Goal: Information Seeking & Learning: Compare options

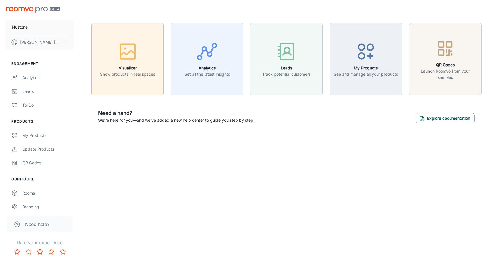
click at [145, 64] on div "button" at bounding box center [127, 53] width 55 height 24
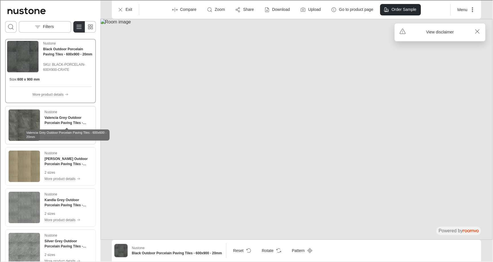
click at [66, 123] on h4 "Valencia Grey Outdoor Porcelain Paving Tiles - 600x600 - 20mm" at bounding box center [68, 119] width 48 height 10
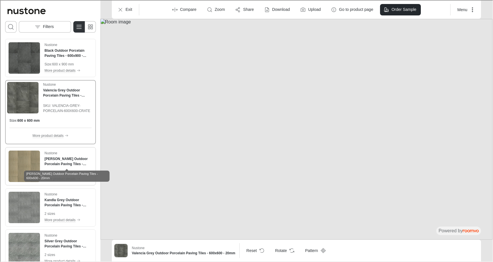
click at [60, 163] on h4 "[PERSON_NAME] Outdoor Porcelain Paving Tiles - 600x600 - 20mm" at bounding box center [68, 160] width 48 height 10
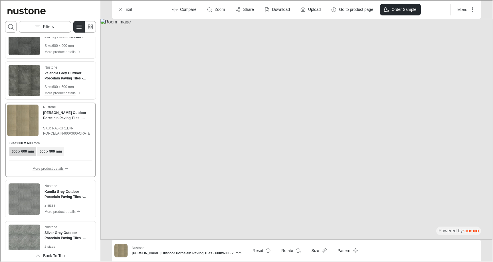
scroll to position [19, 0]
click at [59, 189] on h4 "Kandla Grey Outdoor Porcelain Paving Tiles - 600x600 - 20mm" at bounding box center [68, 193] width 48 height 10
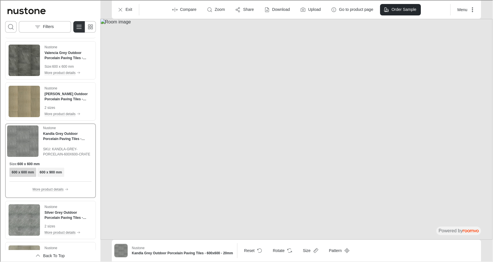
scroll to position [39, 0]
click at [58, 212] on h4 "Silver Grey Outdoor Porcelain Paving Tiles - 600x600 - 20mm" at bounding box center [68, 214] width 48 height 10
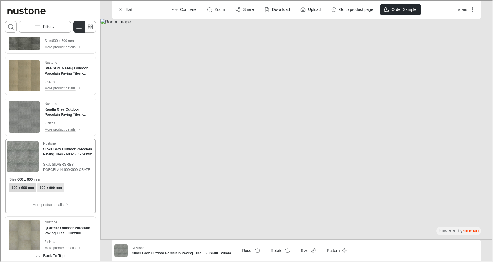
scroll to position [66, 0]
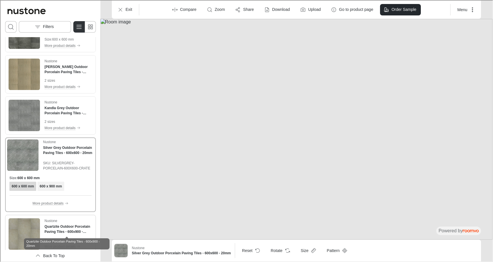
click at [58, 228] on h4 "Quartzite Outdoor Porcelain Paving Tiles - 600x900 - 20mm" at bounding box center [68, 228] width 48 height 10
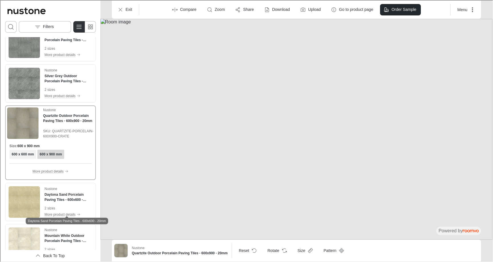
scroll to position [139, 0]
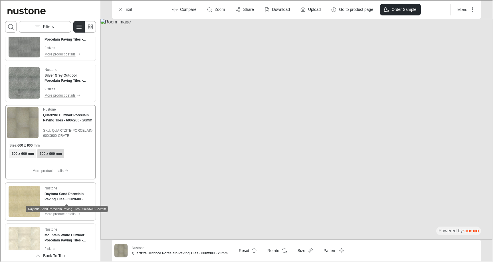
click at [65, 195] on h4 "Daytona Sand Porcelain Paving Tiles - 600x600 - 20mm" at bounding box center [68, 196] width 48 height 10
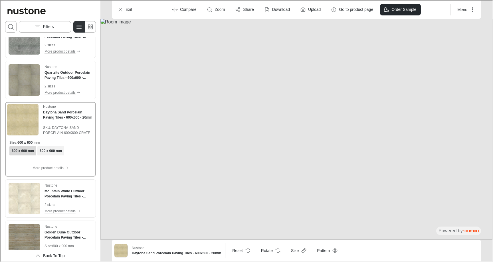
scroll to position [185, 0]
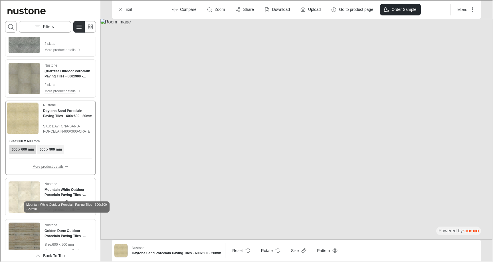
click at [66, 193] on h4 "Mountain White Outdoor Porcelain Paving Tiles - 600x600 - 20mm" at bounding box center [68, 191] width 48 height 10
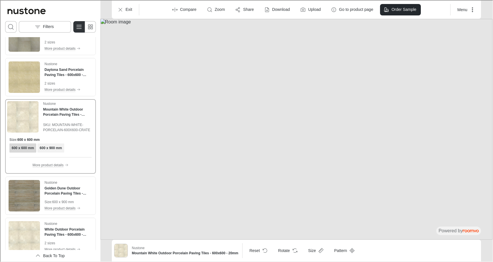
scroll to position [228, 0]
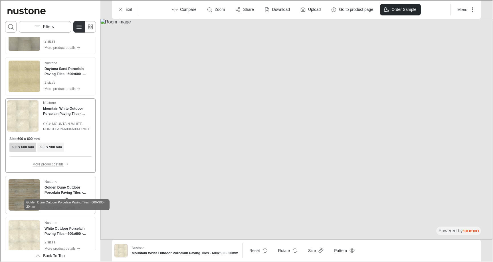
click at [67, 190] on h4 "Golden Dune Outdoor Porcelain Paving Tiles - 600x900 - 20mm" at bounding box center [68, 189] width 48 height 10
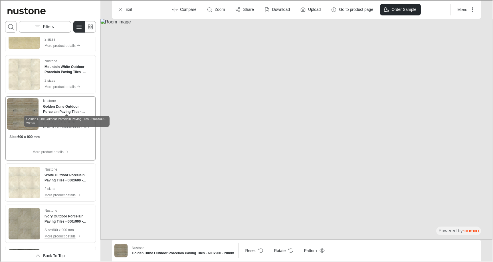
scroll to position [274, 0]
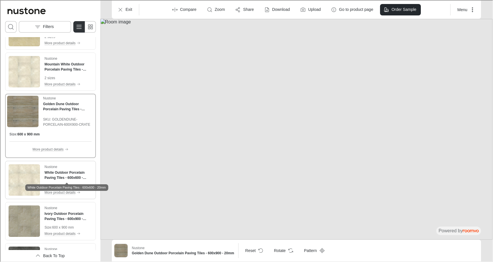
click at [73, 173] on h4 "White Outdoor Porcelain Paving Tiles - 600x600 - 20mm" at bounding box center [68, 174] width 48 height 10
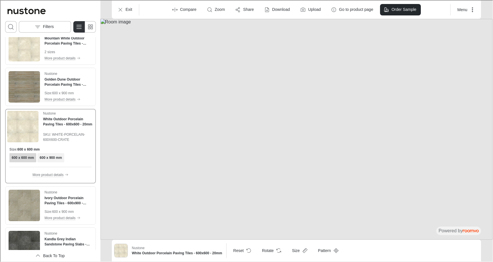
scroll to position [300, 0]
click at [71, 197] on h4 "Ivory Outdoor Porcelain Paving Tiles - 600x900 - 20mm" at bounding box center [68, 199] width 48 height 10
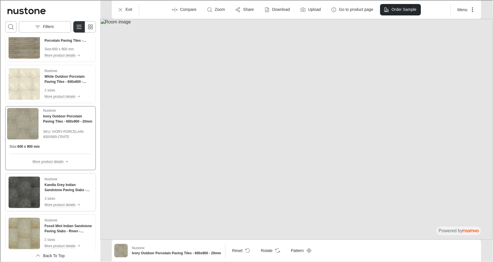
scroll to position [345, 0]
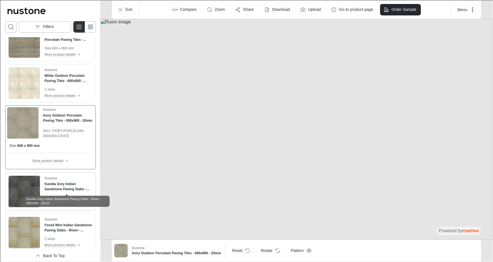
click at [72, 187] on h4 "Kandla Grey Indian Sandstone Paving Slabs - Riven - 600x900 - 22mm" at bounding box center [68, 186] width 48 height 10
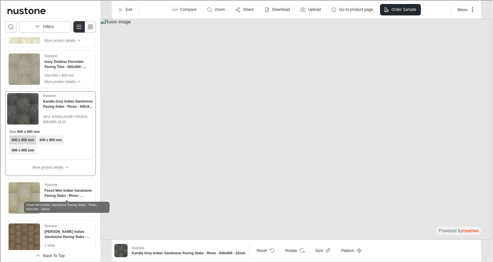
scroll to position [400, 0]
click at [70, 193] on h4 "Fossil Mint Indian Sandstone Paving Slabs - Riven - 600x900 - 22mm" at bounding box center [68, 192] width 48 height 10
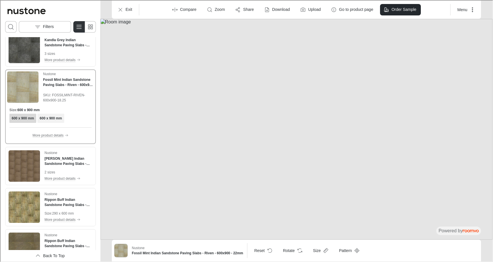
scroll to position [467, 0]
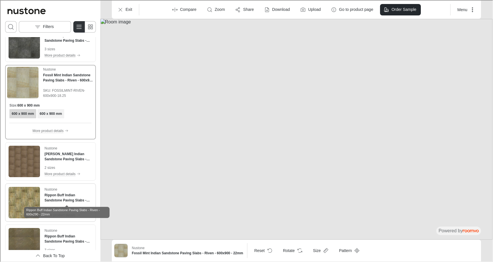
click at [69, 196] on h4 "Rippon Buff Indian Sandstone Paving Slabs - Riven - 600x290 - 22mm" at bounding box center [68, 197] width 48 height 10
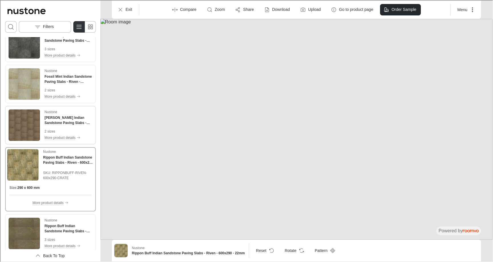
click at [77, 125] on div "Nustone [PERSON_NAME] Indian Sandstone Paving Slabs - Riven - 290x290 - 22mm 2 …" at bounding box center [68, 124] width 48 height 31
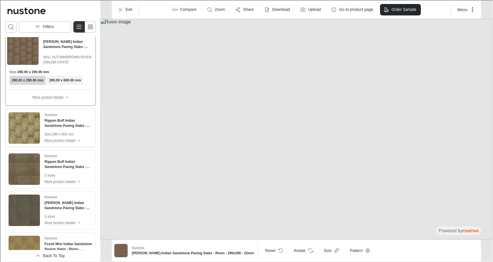
scroll to position [546, 0]
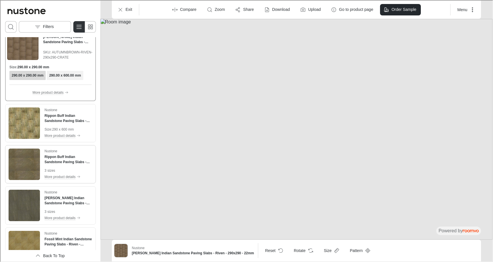
click at [28, 161] on img "See Rippon Buff Indian Sandstone Paving Slabs - Riven - 600x900 - 22mm in the r…" at bounding box center [23, 163] width 31 height 31
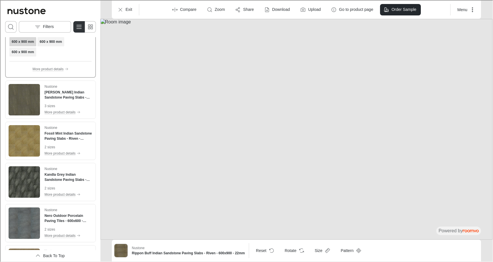
scroll to position [665, 0]
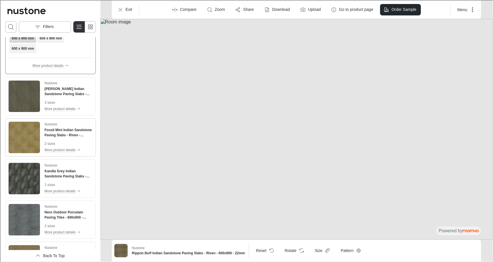
click at [28, 145] on img "See Fossil Mint Indian Sandstone Paving Slabs - Riven - 600x290 - 22mm in the r…" at bounding box center [23, 136] width 31 height 31
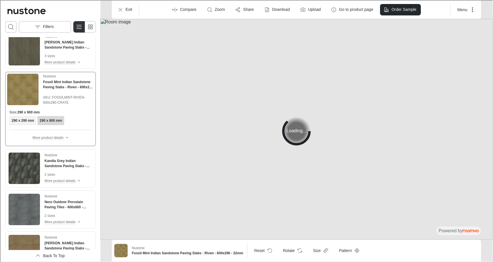
scroll to position [688, 0]
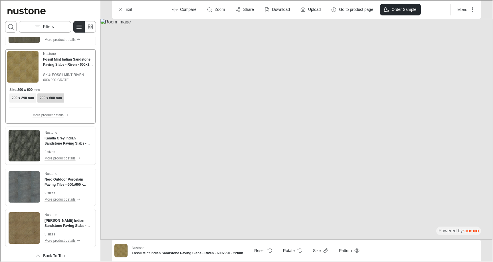
click at [35, 221] on img "See Raj Green Indian Sandstone Paving Slabs - Riven - 600x900 - 22mm in the room" at bounding box center [23, 226] width 31 height 31
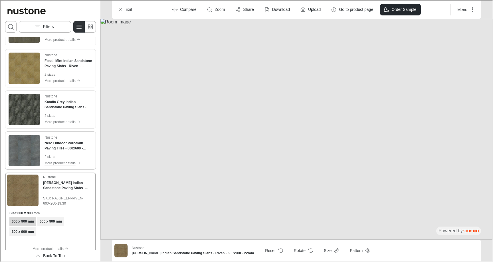
click at [27, 157] on img "See Nero Outdoor Porcelain Paving Tiles - 600x600 - 20mm in the room" at bounding box center [23, 149] width 31 height 31
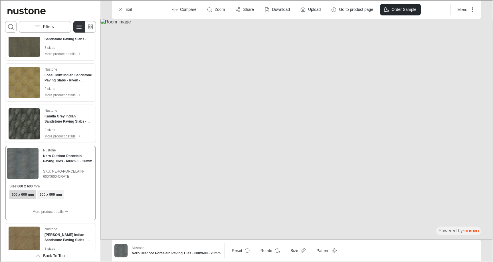
scroll to position [673, 0]
click at [25, 130] on img "See Kandla Grey Indian Sandstone Paving Slabs - Riven - 600x290 - 22mm in the r…" at bounding box center [23, 123] width 31 height 31
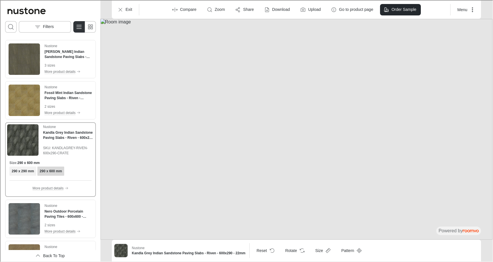
scroll to position [656, 0]
click at [26, 103] on img "See Fossil Mint Indian Sandstone Paving Slabs - Riven - 600x290 - 22mm in the r…" at bounding box center [23, 99] width 31 height 31
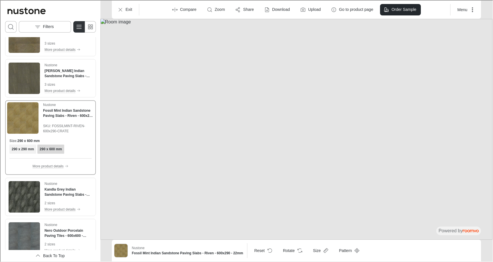
scroll to position [635, 0]
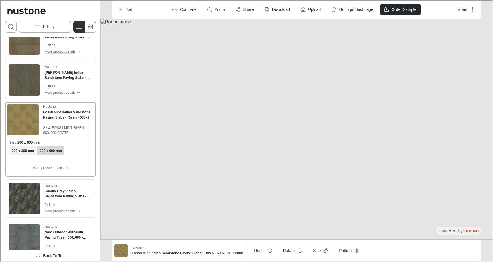
click at [26, 85] on img "See Autumn Brown Indian Sandstone Paving Slabs - Riven - 600x900 - 22mm in the …" at bounding box center [23, 79] width 31 height 31
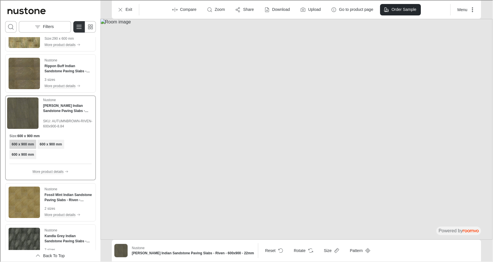
scroll to position [598, 0]
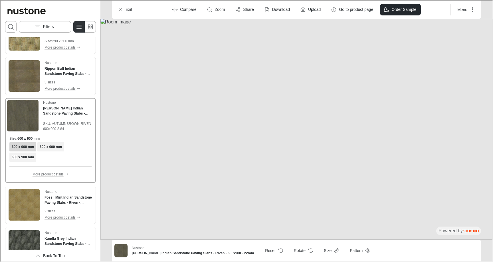
click at [27, 76] on img "See Rippon Buff Indian Sandstone Paving Slabs - Riven - 600x900 - 22mm in the r…" at bounding box center [23, 75] width 31 height 31
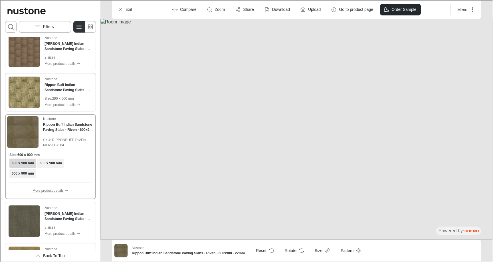
click at [29, 95] on img "See Rippon Buff Indian Sandstone Paving Slabs - Riven - 600x290 - 22mm in the r…" at bounding box center [23, 91] width 31 height 31
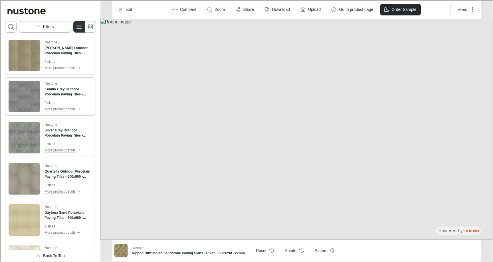
scroll to position [80, 0]
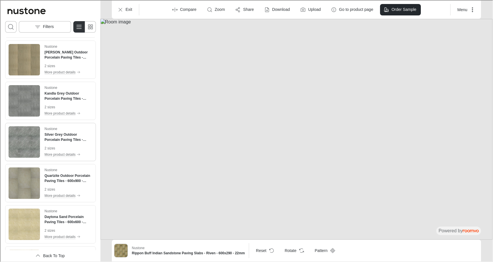
click at [28, 146] on img "See Silver Grey Outdoor Porcelain Paving Tiles - 600x600 - 20mm in the room" at bounding box center [23, 140] width 31 height 31
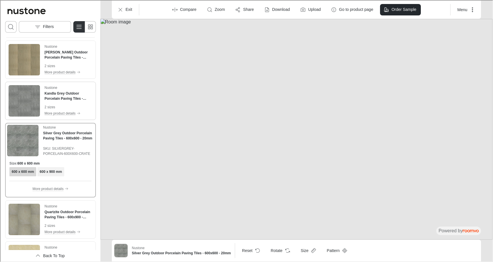
click at [29, 103] on img "See Kandla Grey Outdoor Porcelain Paving Tiles - 600x600 - 20mm in the room" at bounding box center [23, 99] width 31 height 31
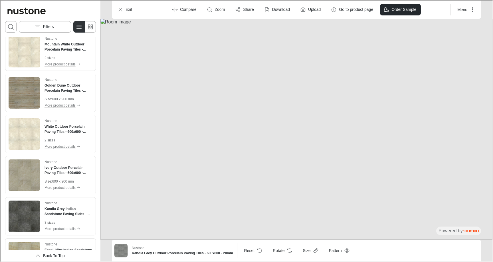
scroll to position [335, 0]
